Goal: Task Accomplishment & Management: Complete application form

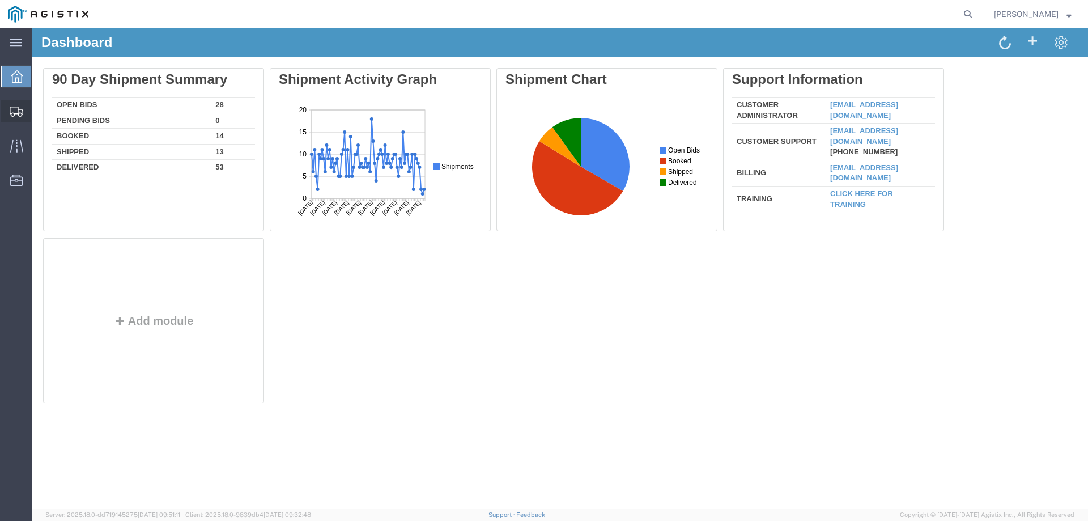
click at [18, 113] on icon at bounding box center [17, 112] width 14 height 10
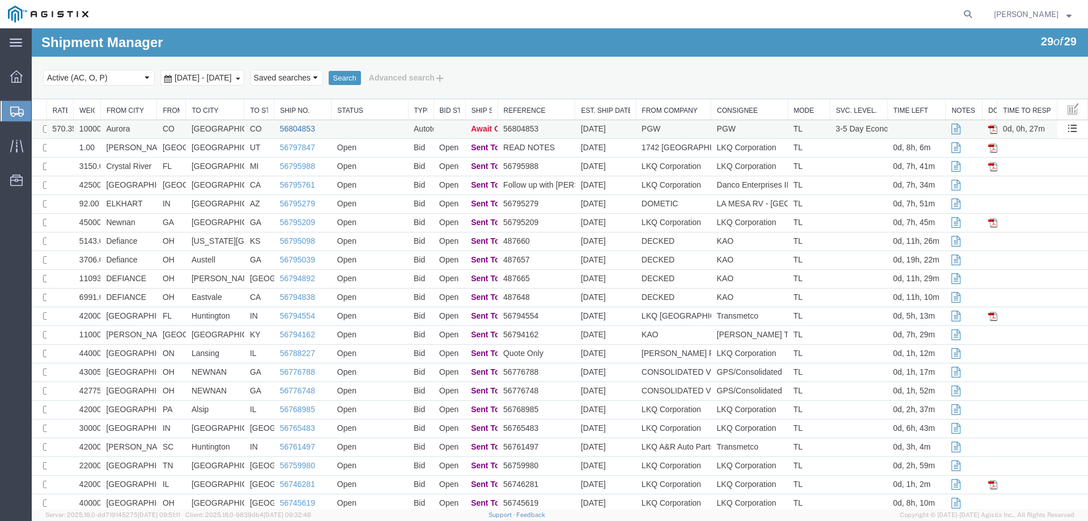
click at [290, 126] on link "56804853" at bounding box center [297, 128] width 35 height 9
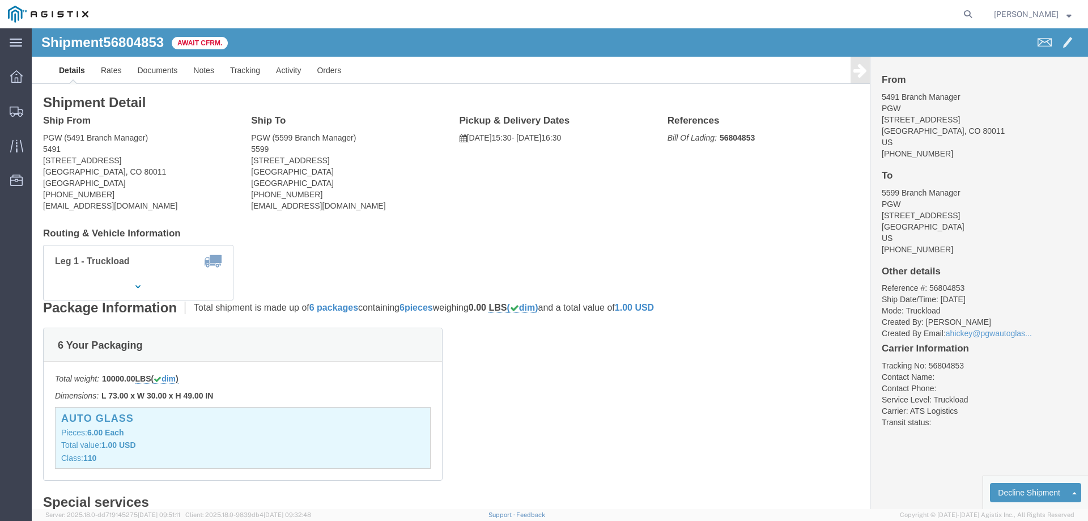
click b "56804853"
copy b "56804853"
click link "Confirm"
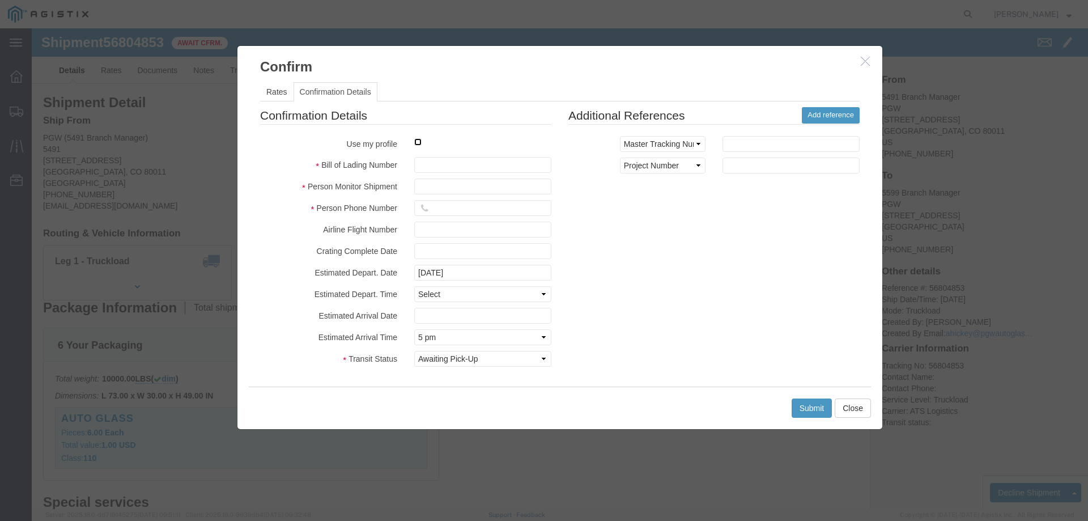
click input "checkbox"
checkbox input "true"
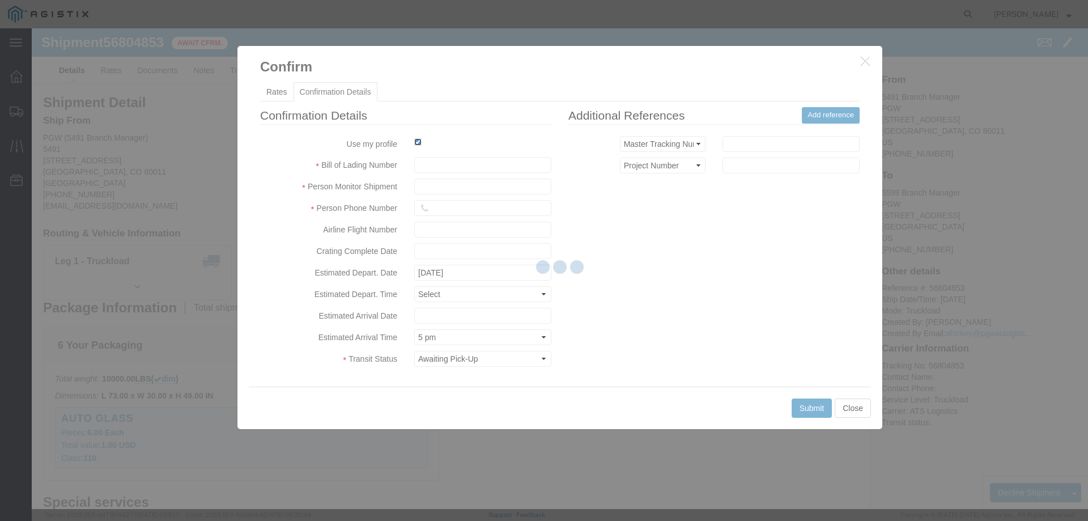
type input "[PERSON_NAME]"
type input "3204977237"
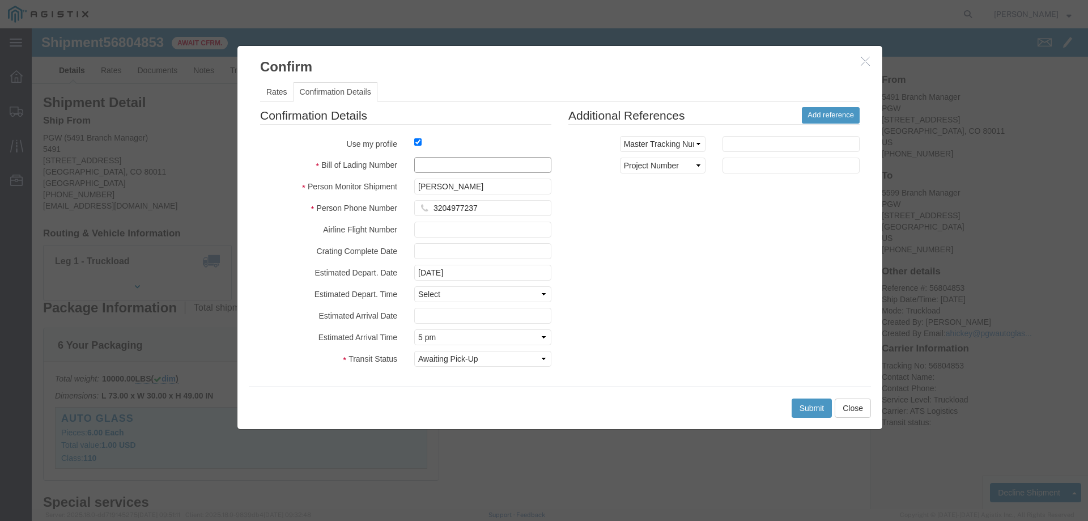
click input "text"
paste input "56804853"
type input "56804853"
click button "Submit"
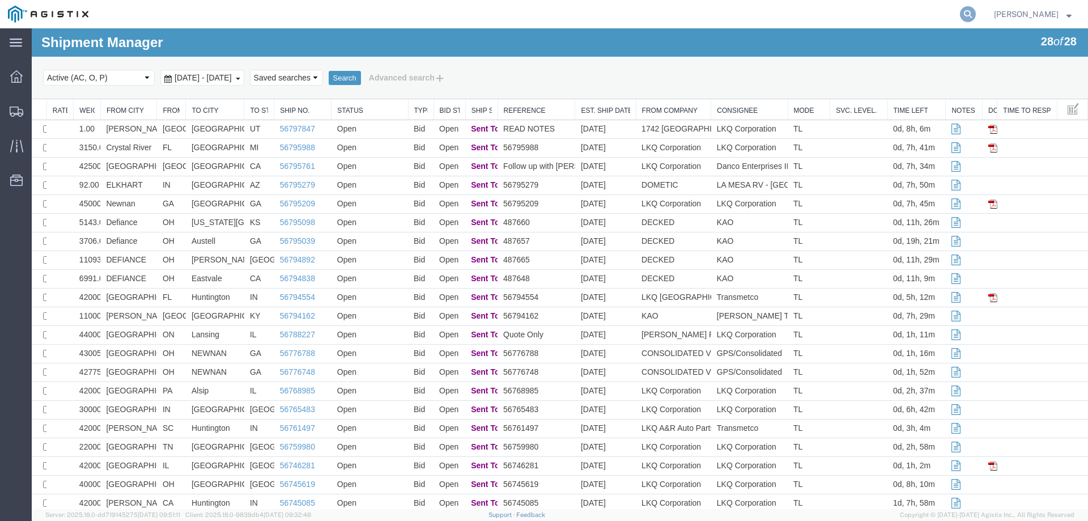
click at [976, 16] on icon at bounding box center [968, 14] width 16 height 16
click at [767, 11] on input "search" at bounding box center [788, 14] width 345 height 27
paste input "56765395"
type input "56765395"
click at [976, 12] on icon at bounding box center [968, 14] width 16 height 16
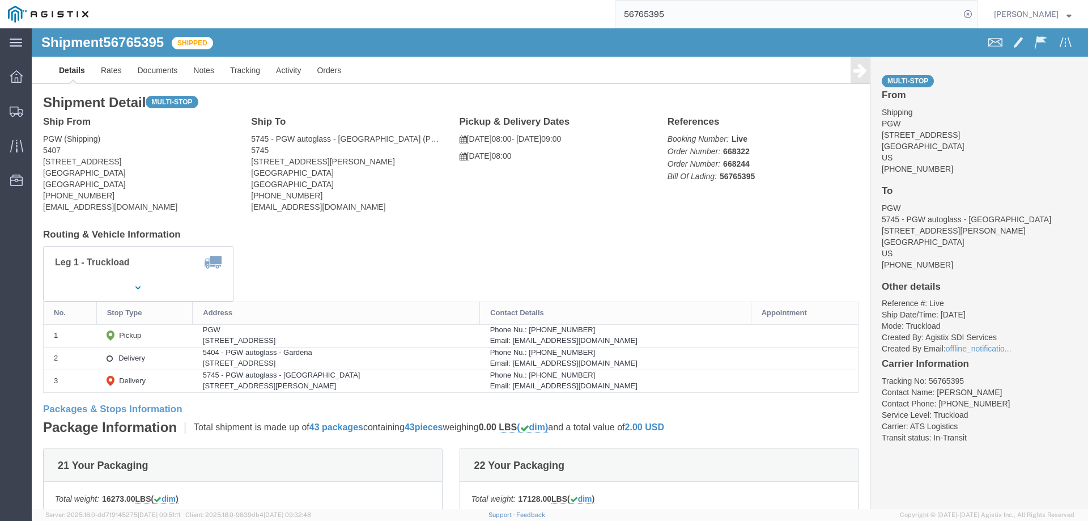
click b "56765395"
copy b "56765395"
click address "PGW (Shipping) 5407 [STREET_ADDRESS] [PHONE_NUMBER] [EMAIL_ADDRESS][DOMAIN_NAME]"
click at [11, 104] on div at bounding box center [17, 111] width 32 height 23
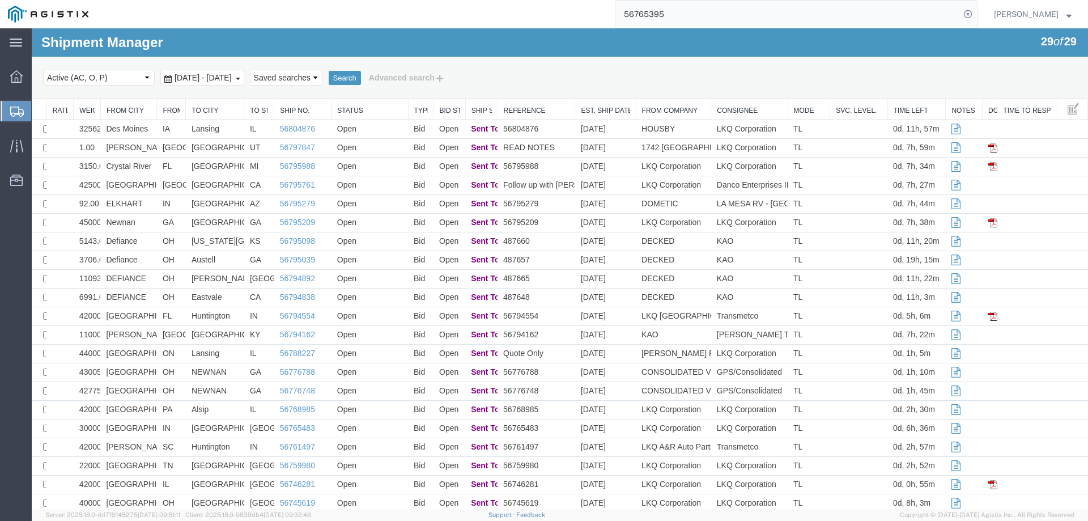
click at [576, 67] on div "Search Select status Active (AC, O, P) All Approved Awaiting Confirmation (AC) …" at bounding box center [560, 78] width 1057 height 43
click at [721, 80] on div "Select status Active (AC, O, P) All Approved Awaiting Confirmation (AC) Booked …" at bounding box center [560, 77] width 1034 height 19
click at [0, 111] on ul "Dashboard Shipments Traffic Resources Address Book Saved Searches" at bounding box center [16, 134] width 32 height 138
click at [11, 115] on icon at bounding box center [17, 112] width 14 height 10
click at [15, 108] on icon at bounding box center [17, 112] width 14 height 10
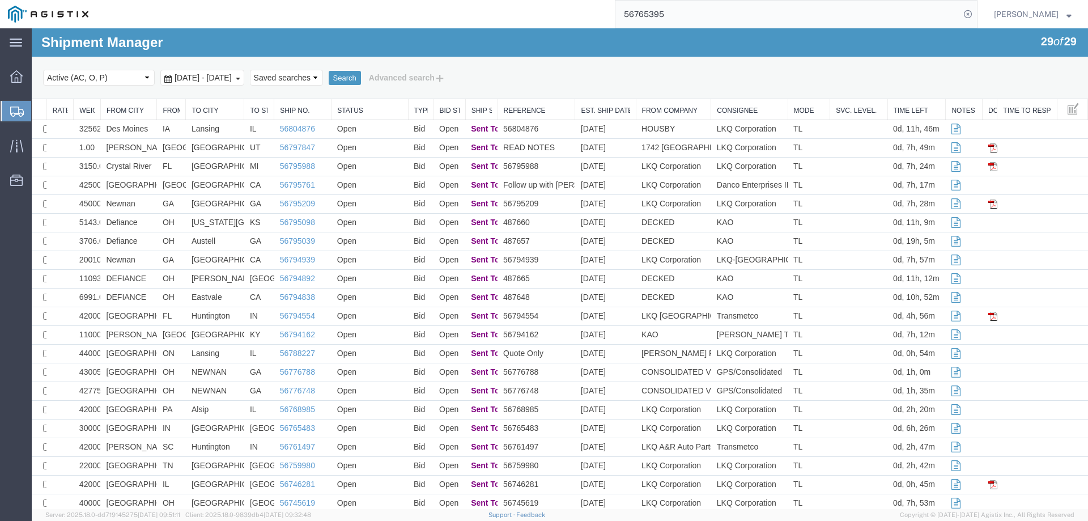
click at [12, 112] on icon at bounding box center [17, 112] width 14 height 10
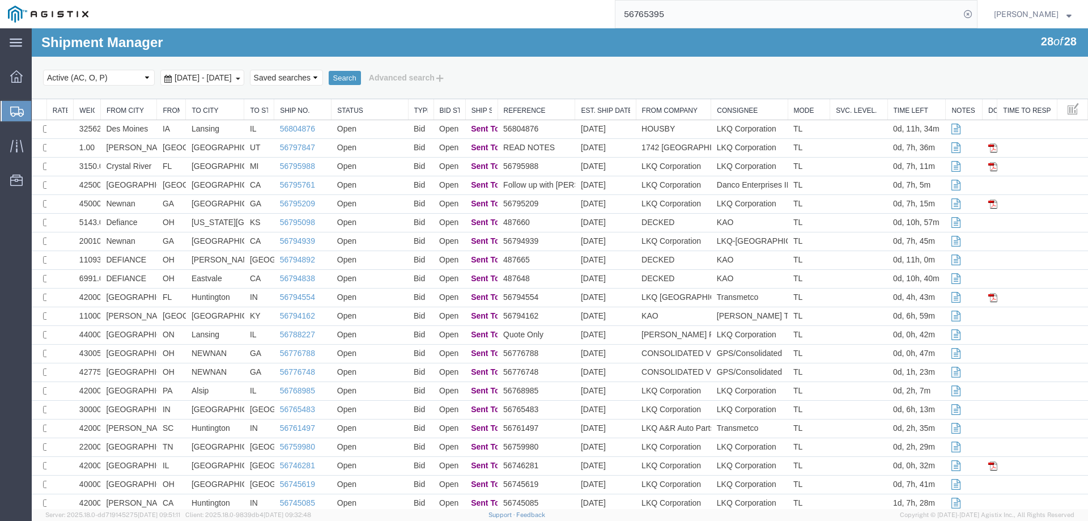
click at [639, 78] on div "Select status Active (AC, O, P) All Approved Awaiting Confirmation (AC) Booked …" at bounding box center [560, 77] width 1034 height 19
click at [11, 112] on icon at bounding box center [17, 112] width 14 height 10
